Goal: Information Seeking & Learning: Learn about a topic

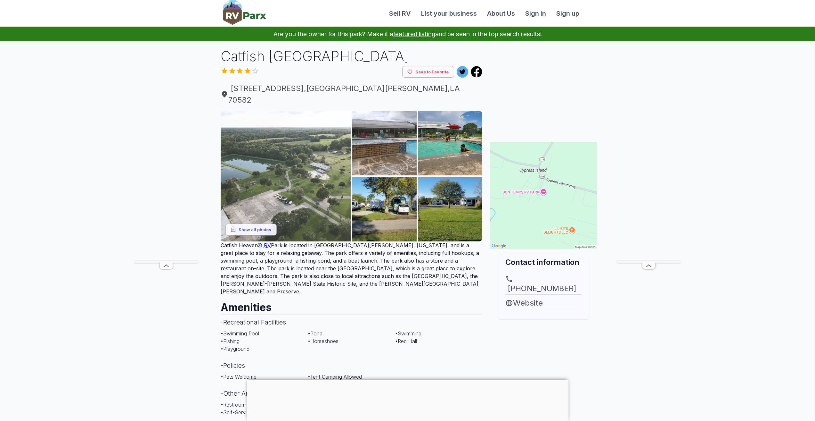
click at [293, 172] on img at bounding box center [286, 176] width 130 height 130
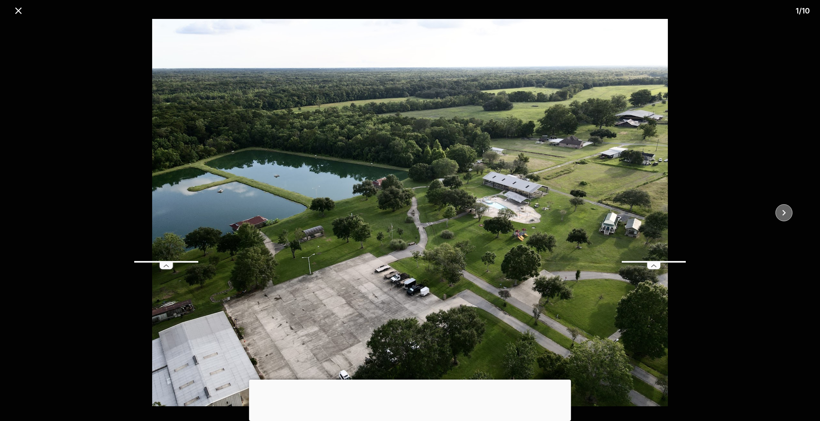
click at [783, 210] on icon "close" at bounding box center [783, 212] width 11 height 11
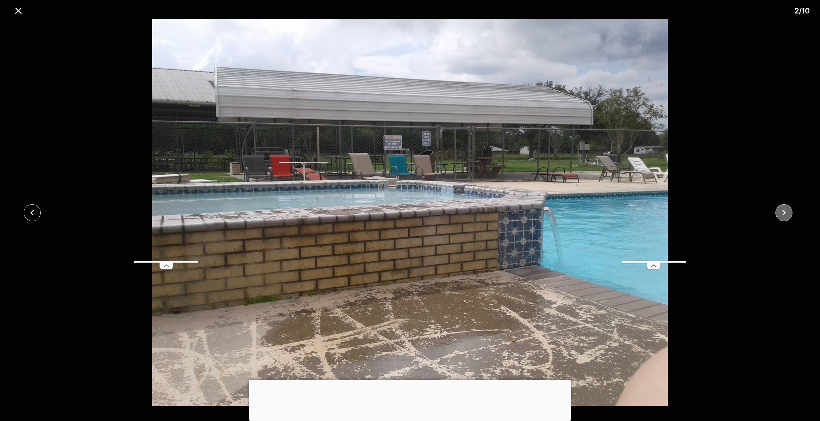
click at [782, 210] on icon "close" at bounding box center [783, 212] width 11 height 11
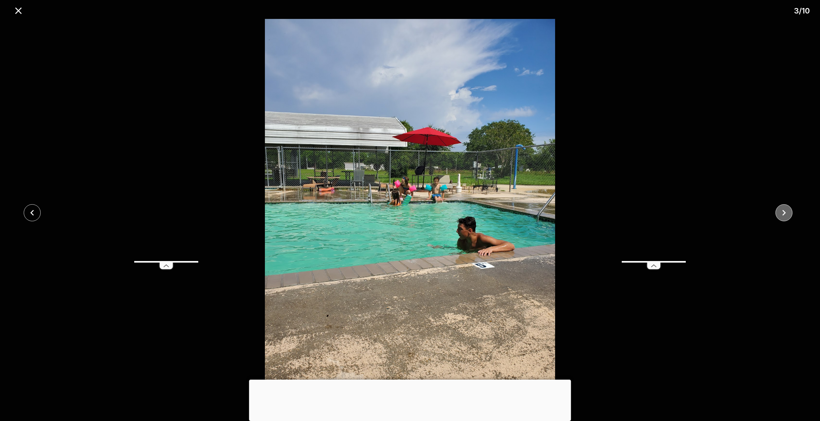
click at [782, 210] on icon "close" at bounding box center [783, 212] width 11 height 11
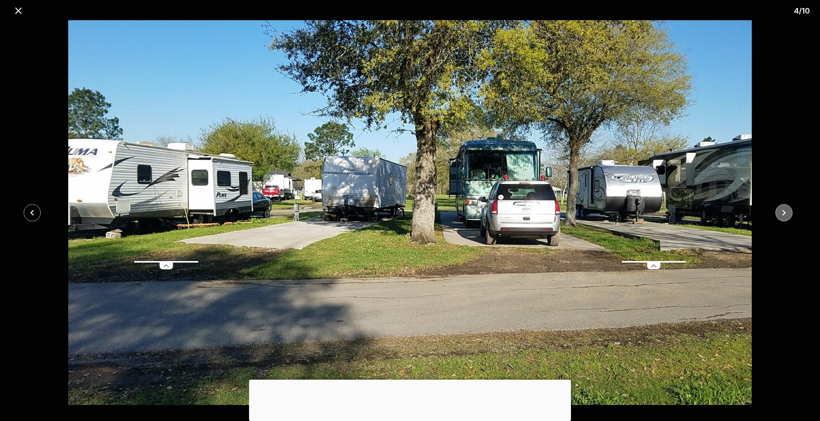
click at [782, 211] on icon "close" at bounding box center [783, 212] width 11 height 11
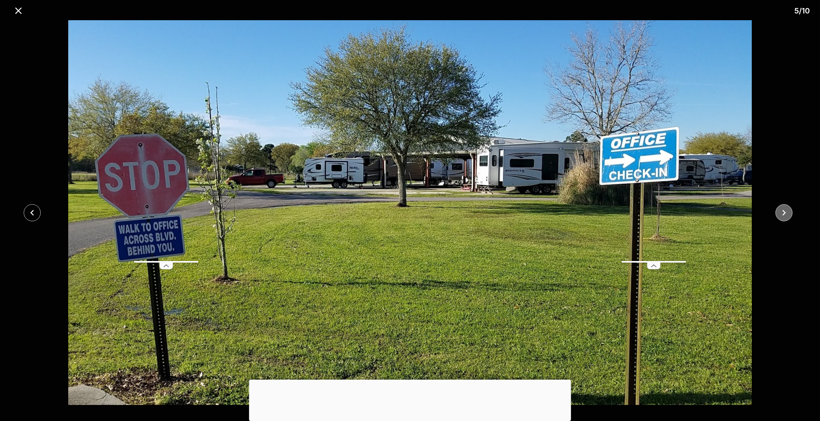
click at [782, 211] on icon "close" at bounding box center [783, 212] width 11 height 11
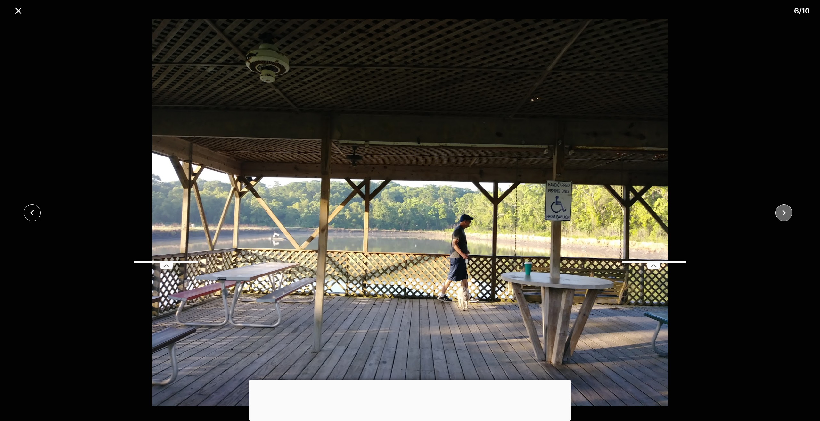
click at [783, 212] on icon "close" at bounding box center [783, 212] width 11 height 11
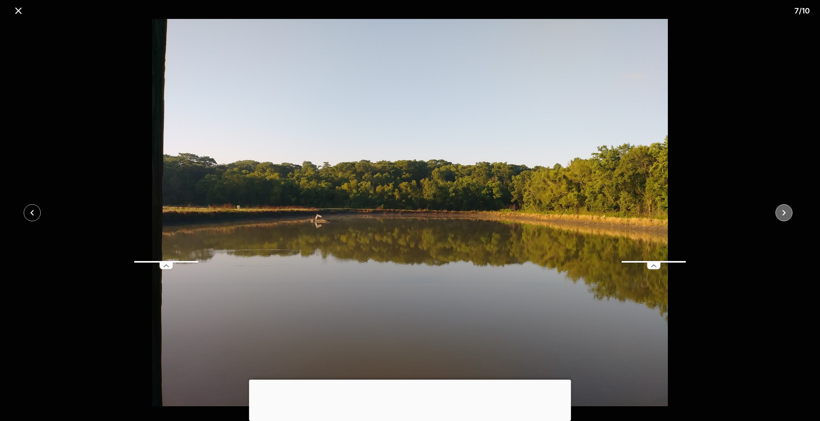
click at [783, 212] on icon "close" at bounding box center [783, 212] width 11 height 11
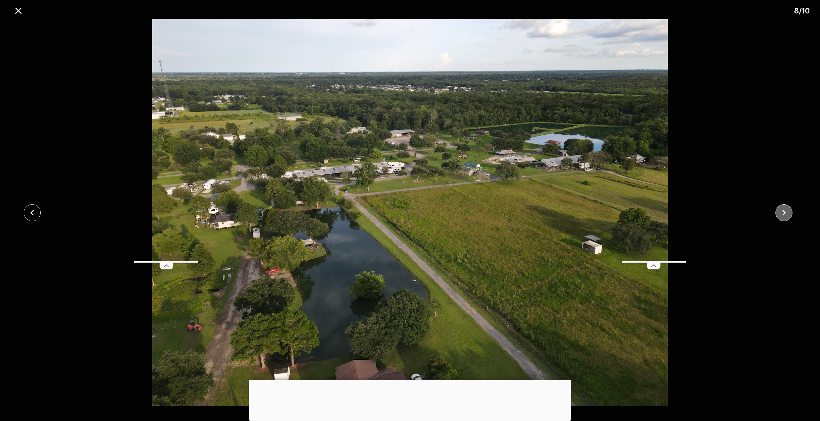
click at [785, 212] on icon "close" at bounding box center [784, 213] width 4 height 6
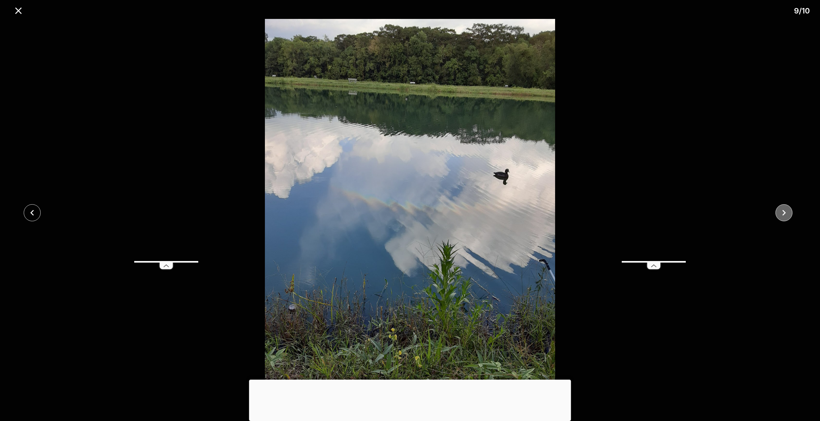
click at [785, 212] on icon "close" at bounding box center [784, 213] width 4 height 6
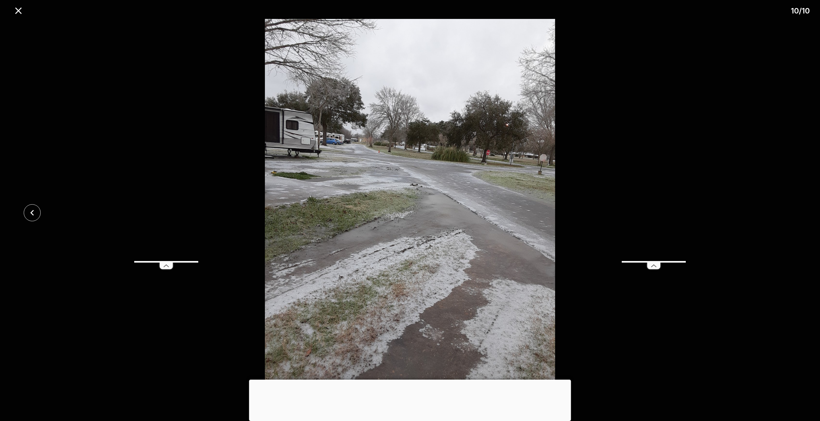
click at [786, 212] on div at bounding box center [410, 212] width 820 height 387
click at [22, 9] on icon "close" at bounding box center [18, 10] width 11 height 11
